Goal: Go to known website: Access a specific website the user already knows

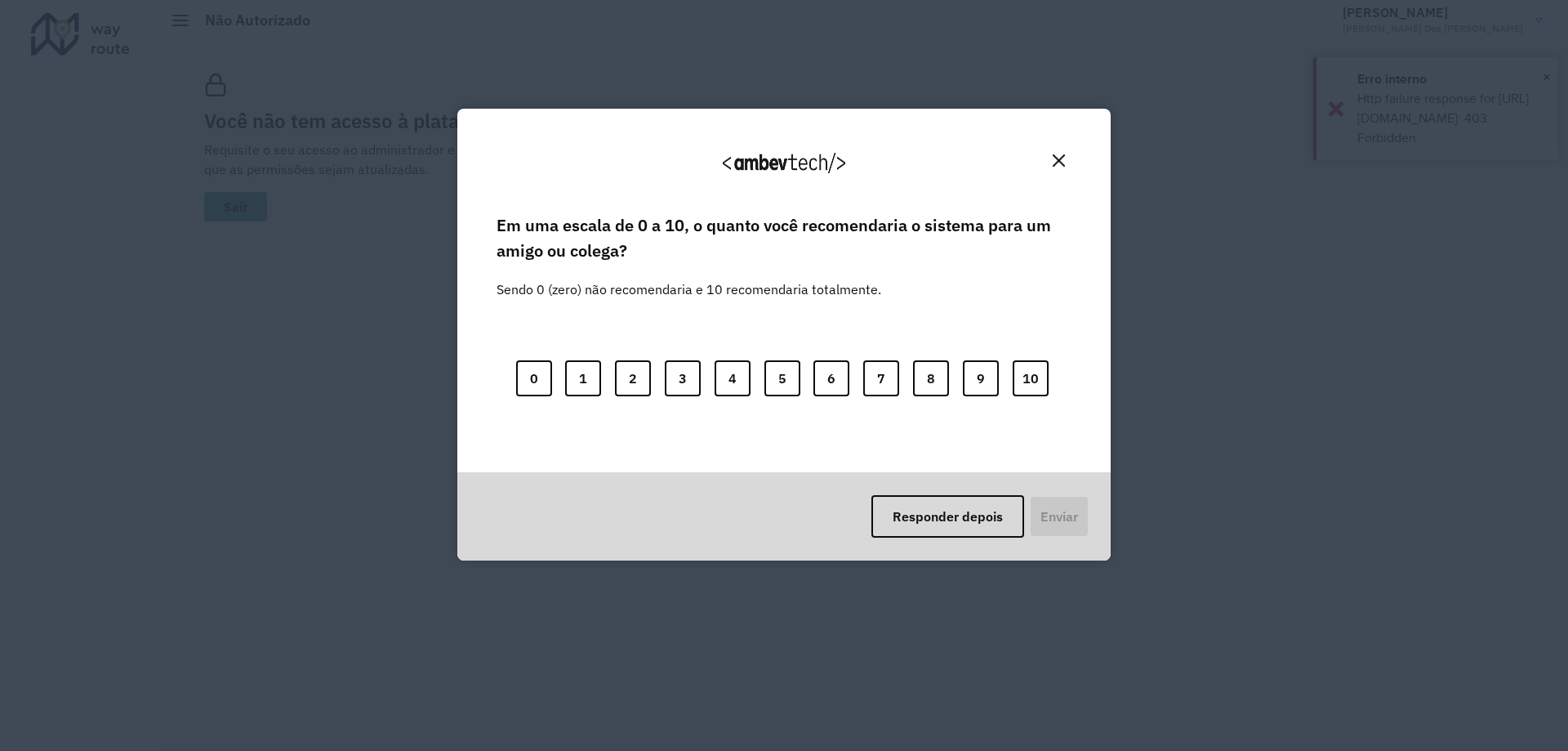
click at [1051, 157] on button "Close" at bounding box center [1059, 161] width 26 height 26
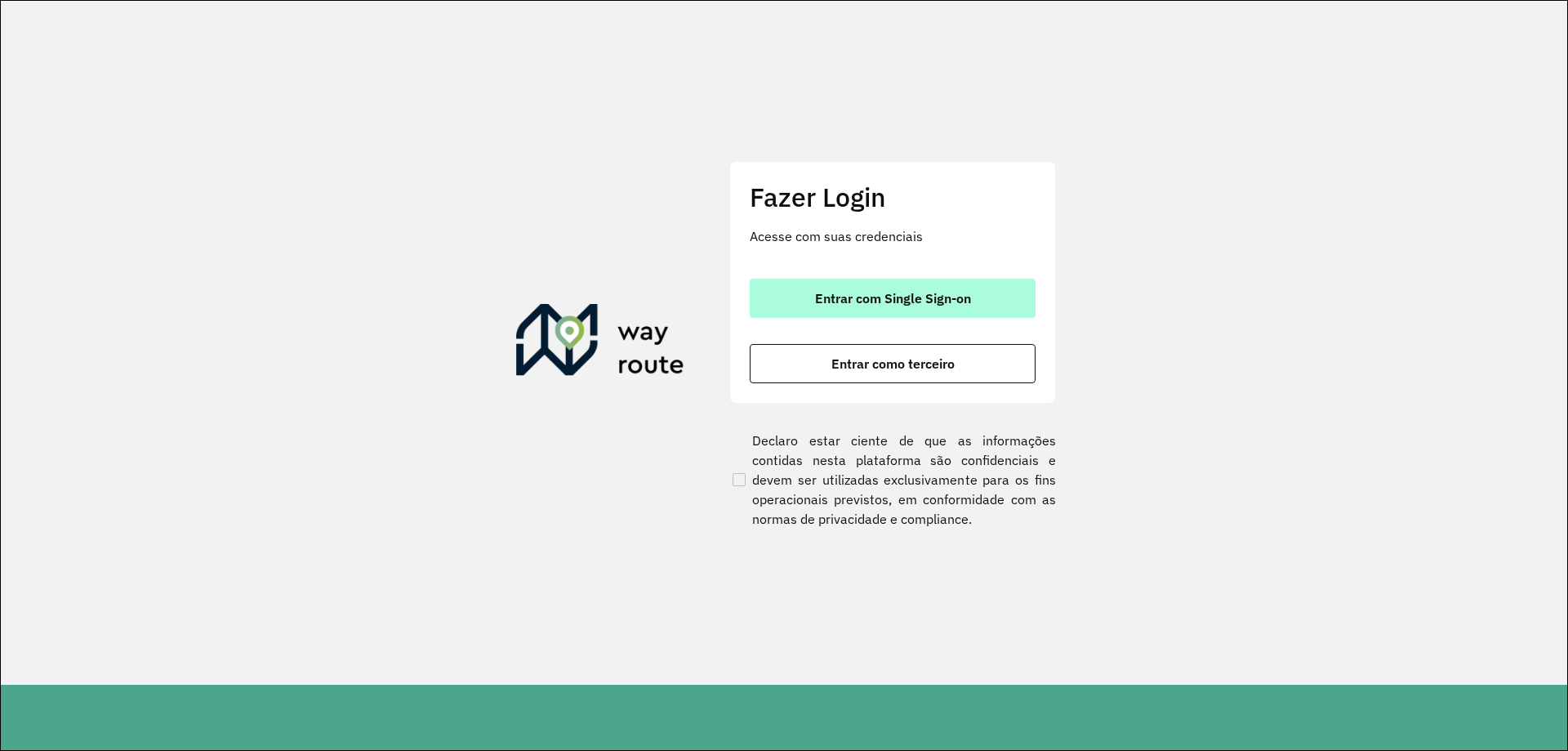
click at [907, 298] on span "Entrar com Single Sign-on" at bounding box center [893, 297] width 156 height 13
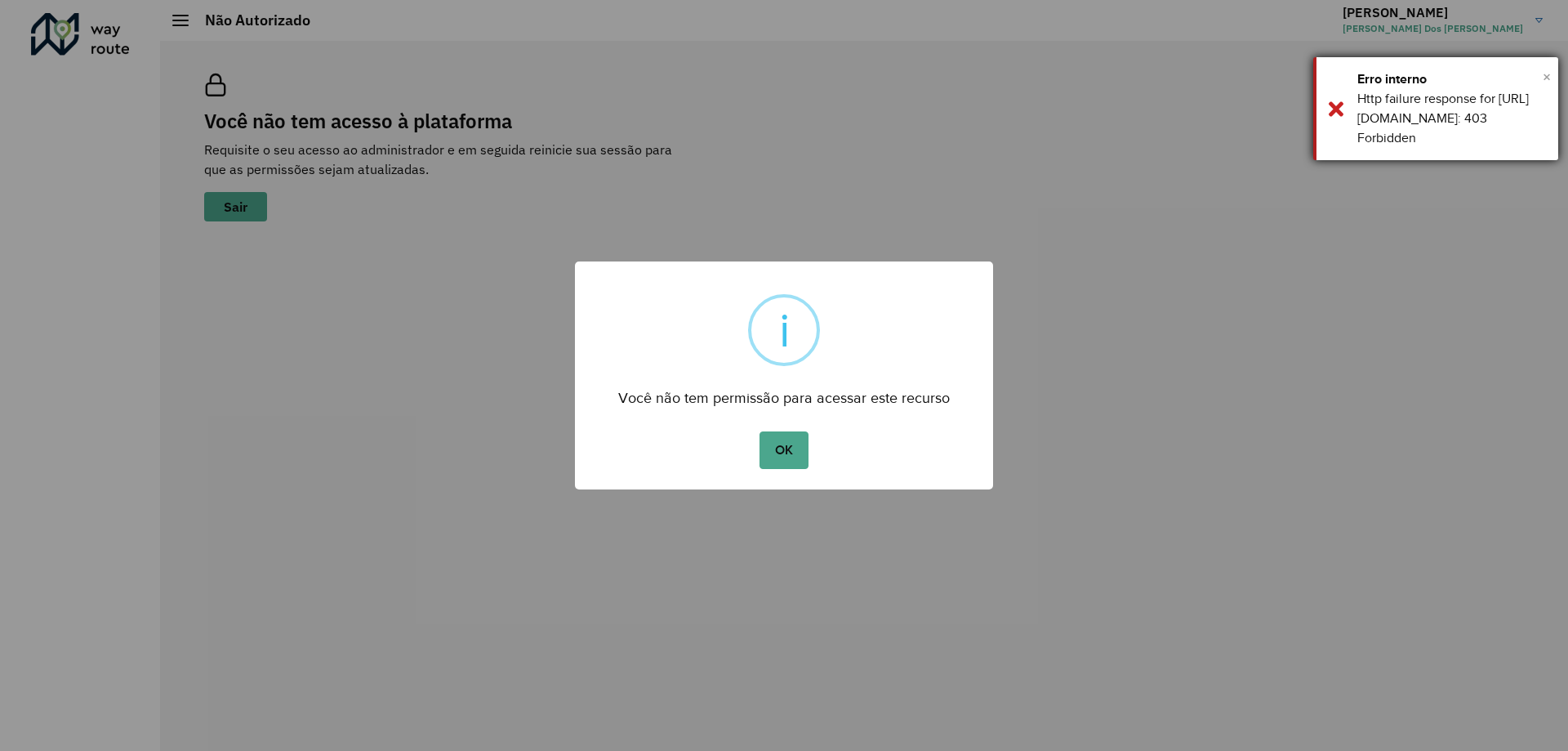
click at [1547, 70] on span "×" at bounding box center [1547, 76] width 9 height 25
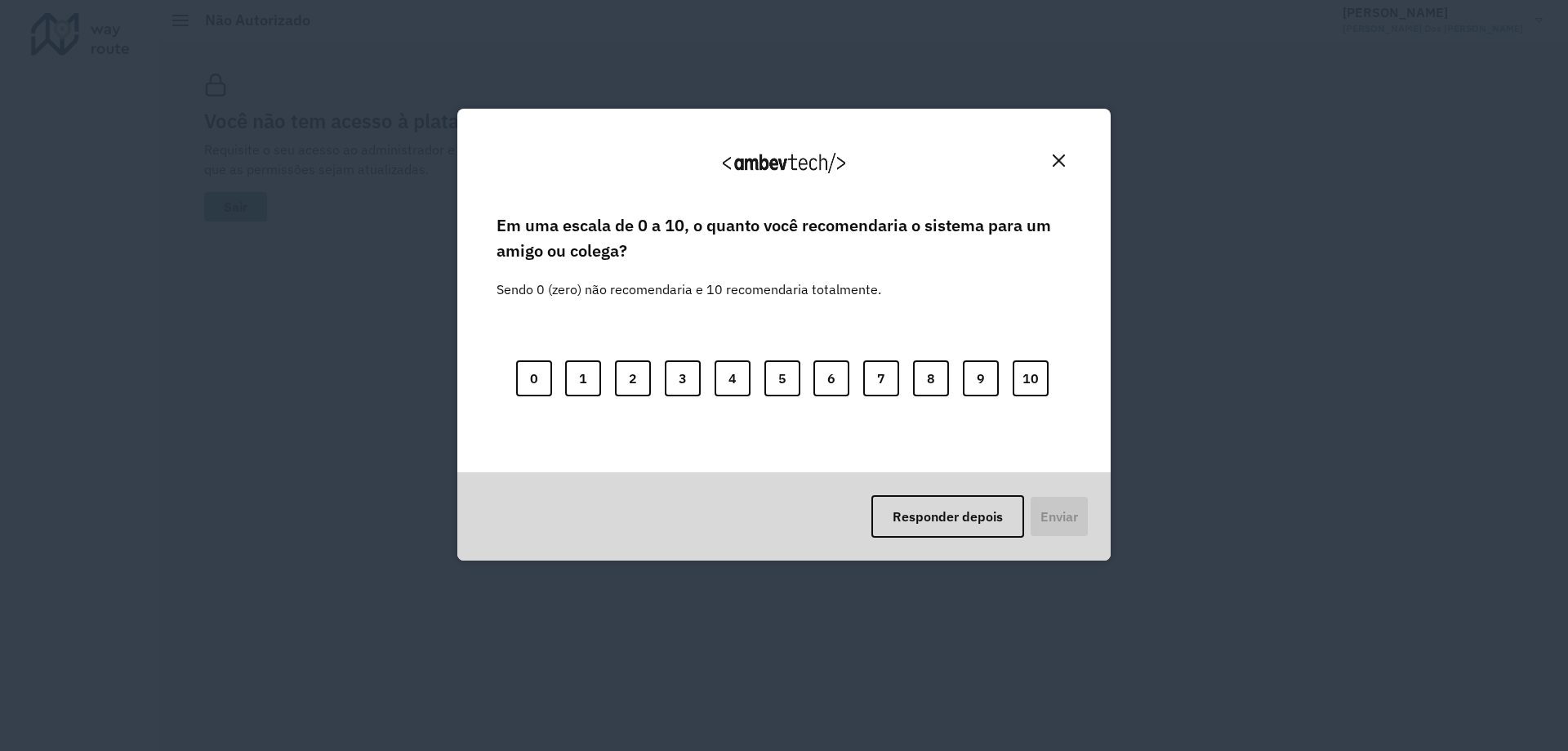
click at [1060, 159] on img "Close" at bounding box center [1059, 160] width 12 height 12
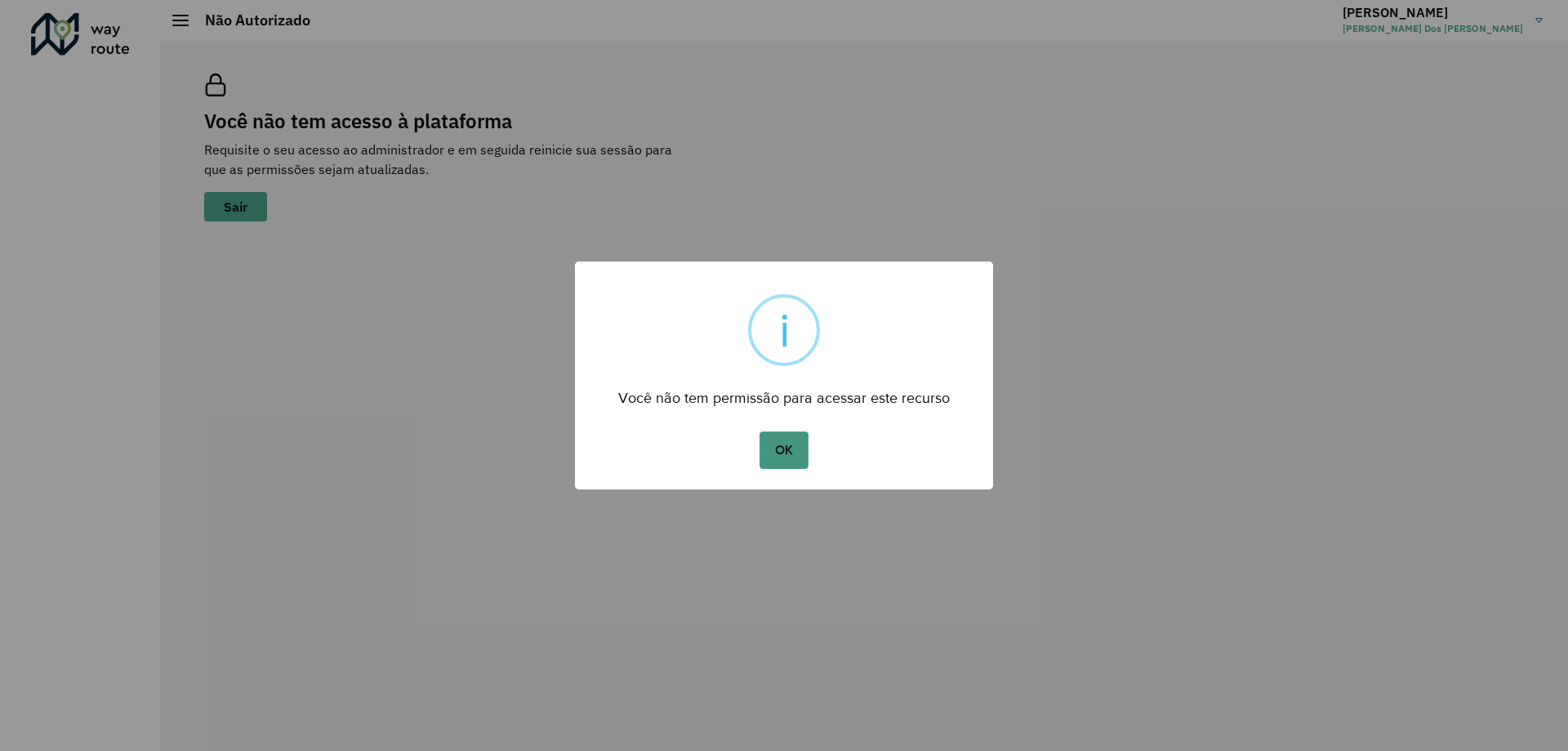
click at [805, 438] on button "OK" at bounding box center [784, 450] width 48 height 38
